Goal: Navigation & Orientation: Find specific page/section

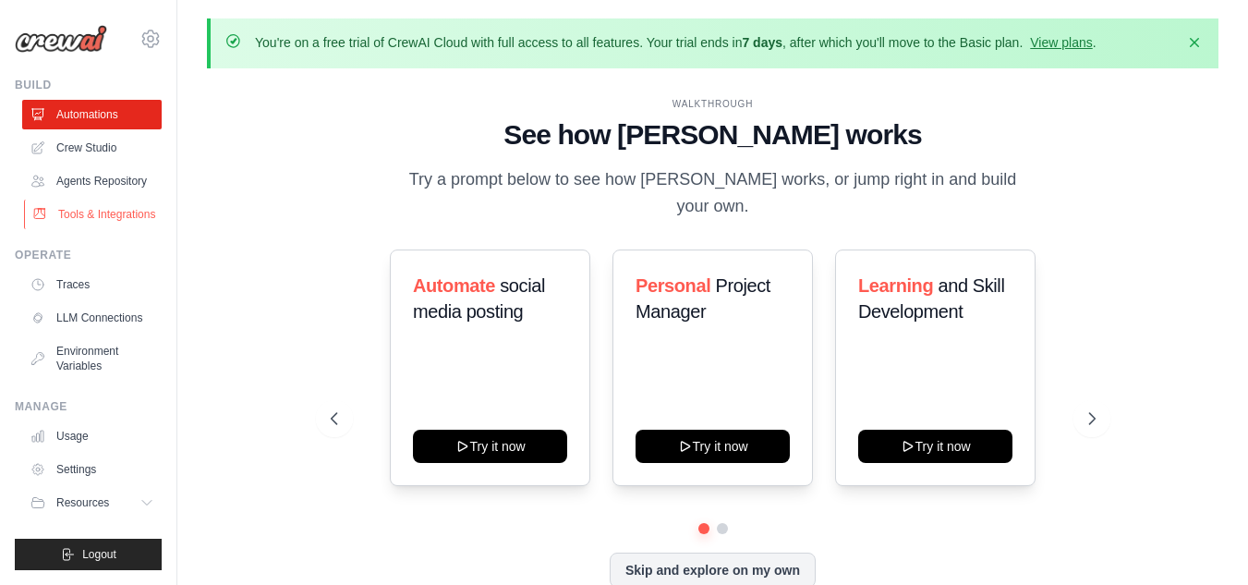
click at [109, 207] on link "Tools & Integrations" at bounding box center [93, 214] width 139 height 30
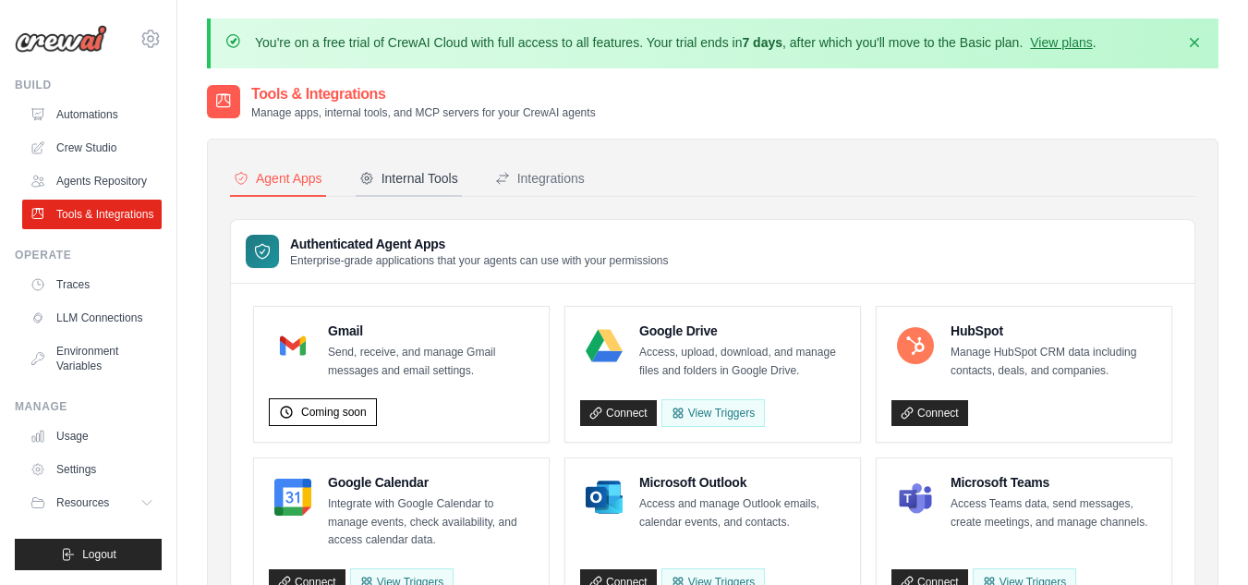
click at [421, 178] on div "Internal Tools" at bounding box center [408, 178] width 99 height 18
click at [562, 174] on div "Integrations" at bounding box center [540, 178] width 90 height 18
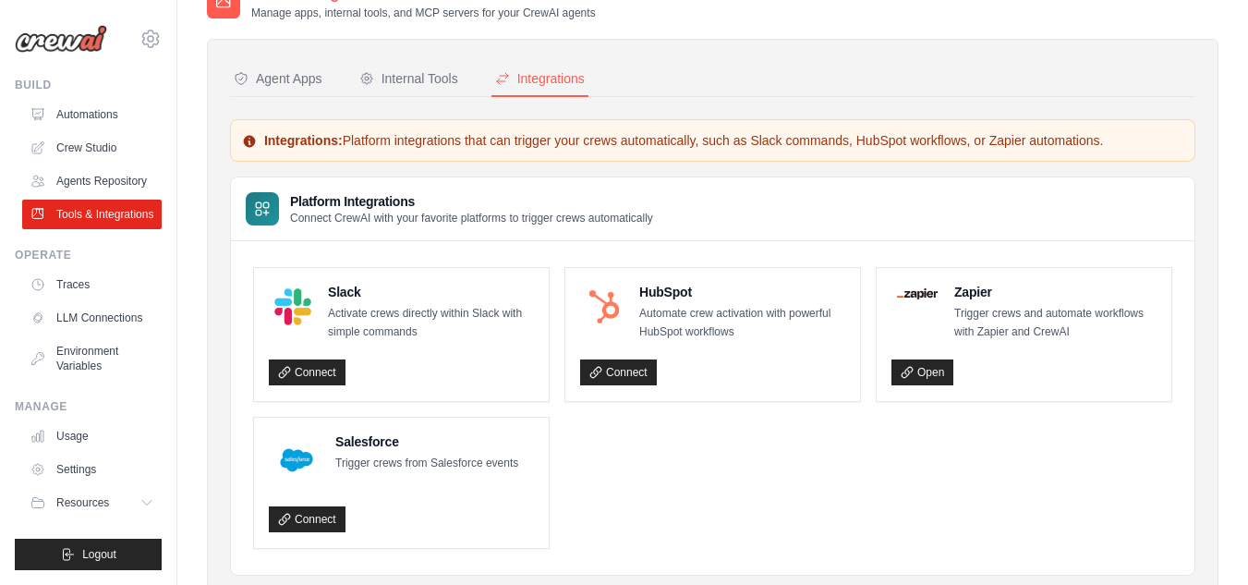
scroll to position [101, 0]
click at [939, 373] on link "Open" at bounding box center [922, 371] width 62 height 26
